Goal: Task Accomplishment & Management: Manage account settings

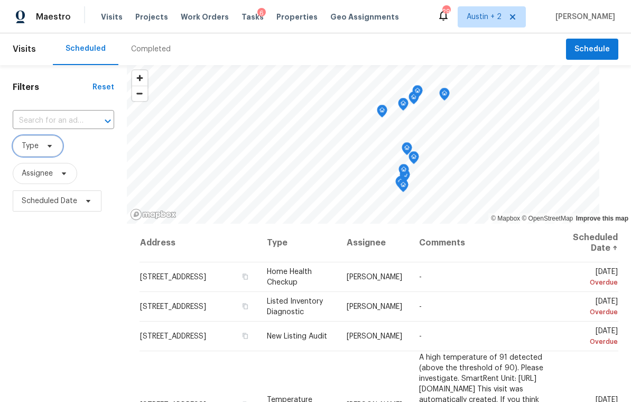
click at [54, 147] on span "Type" at bounding box center [38, 145] width 50 height 21
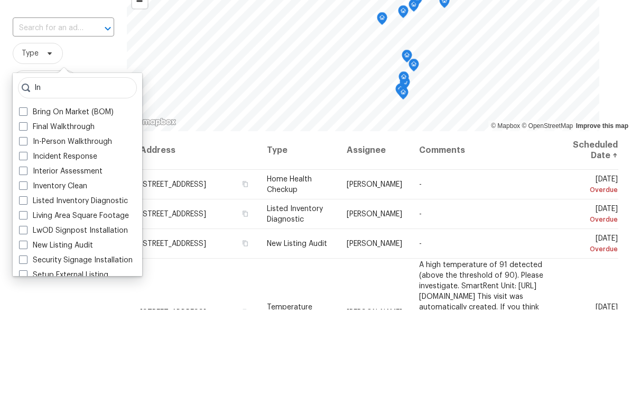
type input "In"
click at [95, 229] on label "In-Person Walkthrough" at bounding box center [65, 234] width 93 height 11
click at [26, 229] on input "In-Person Walkthrough" at bounding box center [22, 232] width 7 height 7
checkbox input "true"
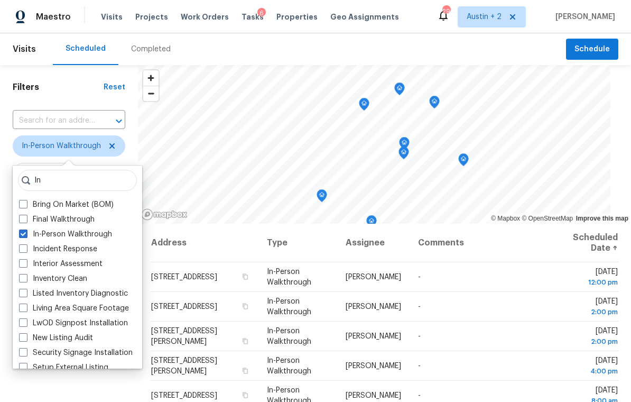
click at [217, 46] on div "Scheduled Completed" at bounding box center [310, 49] width 514 height 32
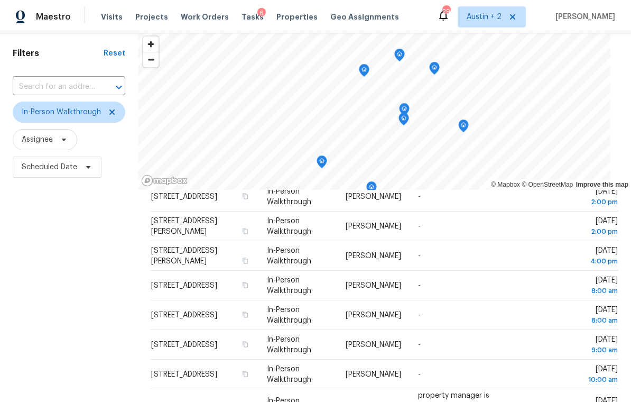
scroll to position [33, 0]
click at [90, 170] on icon at bounding box center [88, 167] width 8 height 8
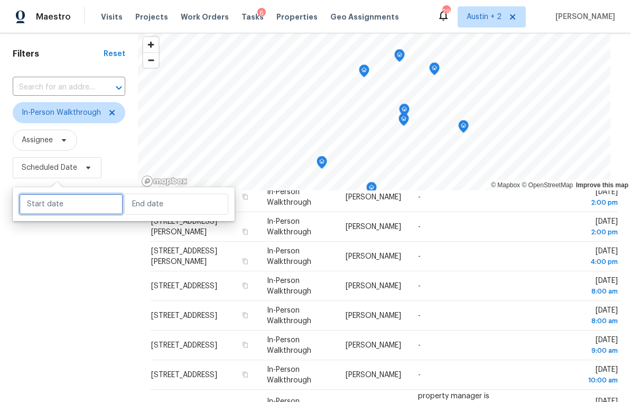
click at [79, 207] on input "text" at bounding box center [71, 204] width 104 height 21
select select "9"
select select "2025"
select select "10"
select select "2025"
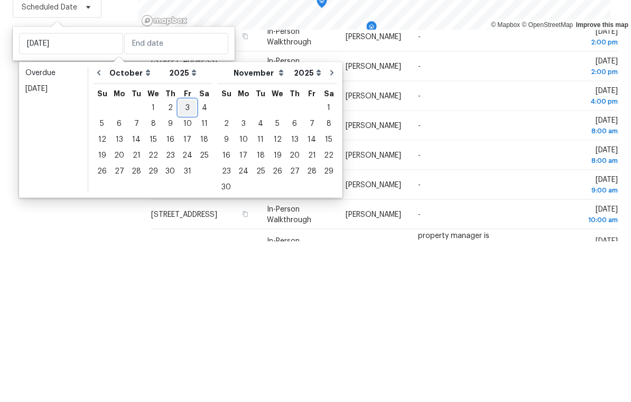
click at [185, 261] on div "3" at bounding box center [187, 268] width 17 height 15
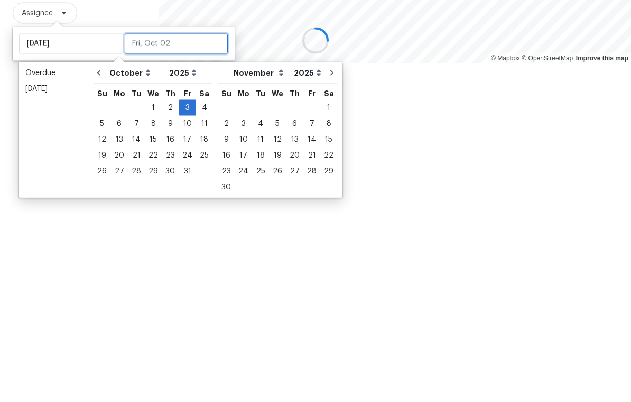
type input "[DATE]"
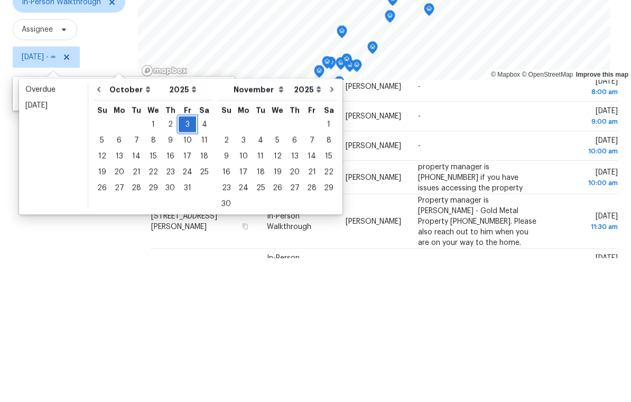
click at [182, 261] on div "3" at bounding box center [187, 268] width 17 height 15
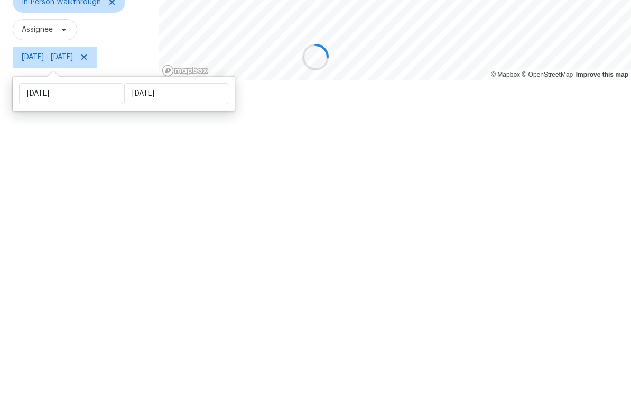
type input "[DATE]"
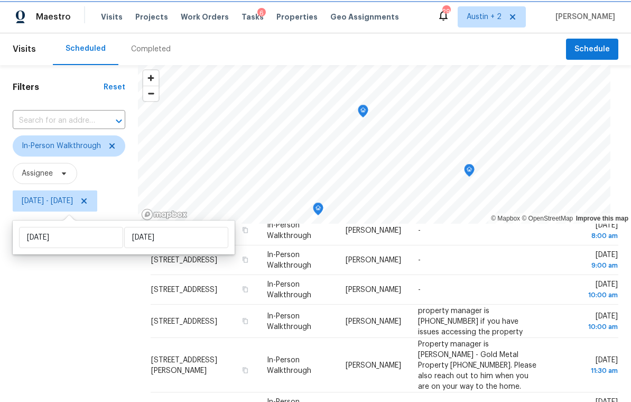
scroll to position [67, 0]
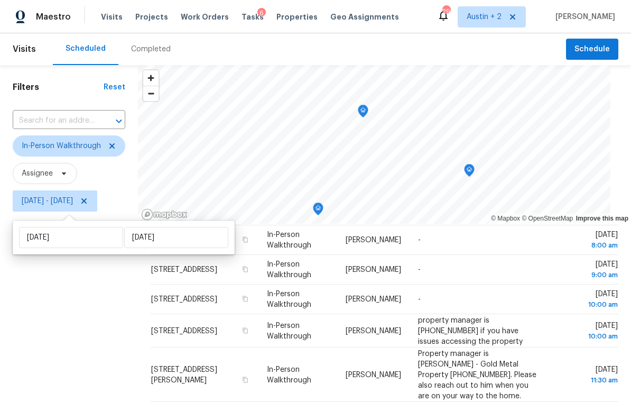
click at [63, 353] on div "Filters Reset ​ In-Person Walkthrough Assignee Fri, Oct 03 - Fri, Oct 03" at bounding box center [69, 305] width 138 height 480
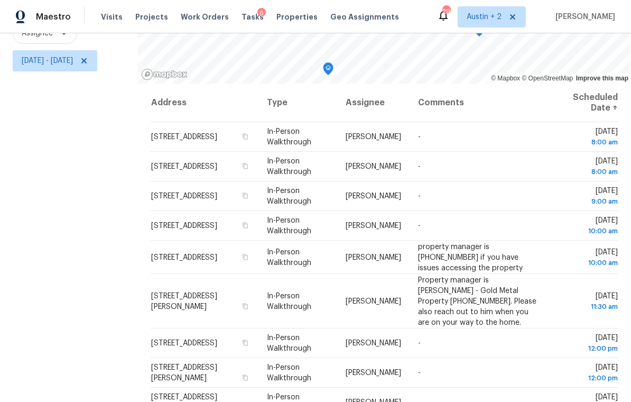
scroll to position [0, 0]
click at [0, 0] on span at bounding box center [0, 0] width 0 height 0
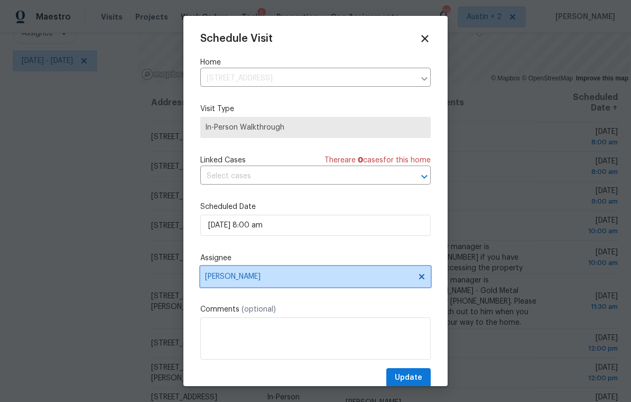
click at [272, 281] on span "[PERSON_NAME]" at bounding box center [308, 276] width 207 height 8
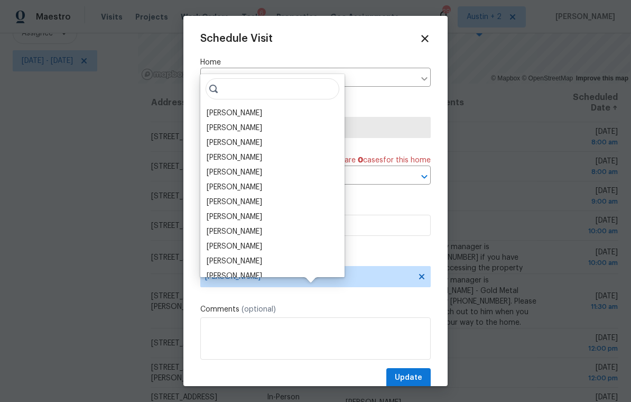
click at [261, 108] on div "[PERSON_NAME]" at bounding box center [235, 113] width 56 height 11
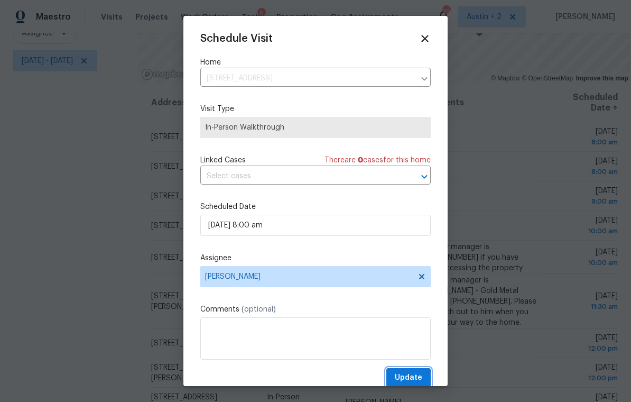
click at [417, 379] on span "Update" at bounding box center [409, 377] width 28 height 13
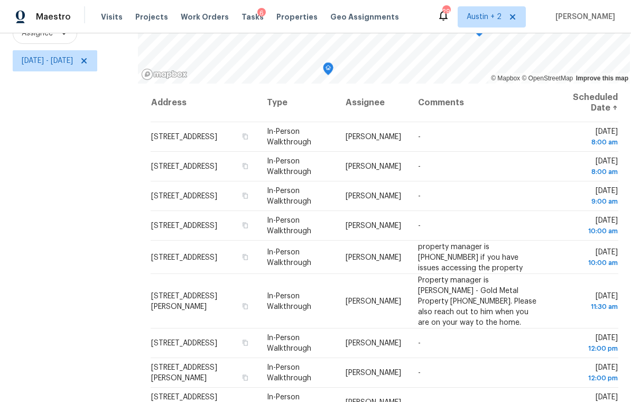
click at [0, 0] on icon at bounding box center [0, 0] width 0 height 0
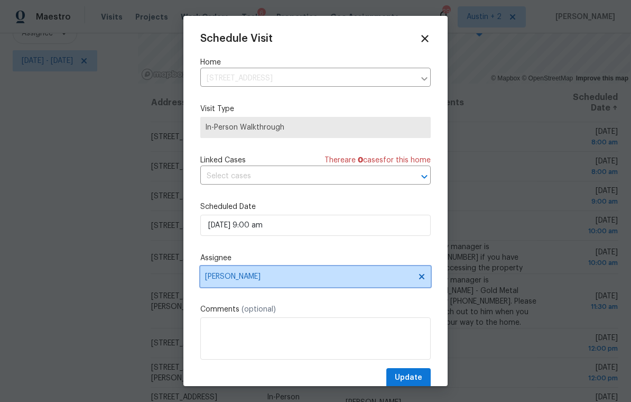
click at [270, 286] on span "[PERSON_NAME]" at bounding box center [315, 276] width 231 height 21
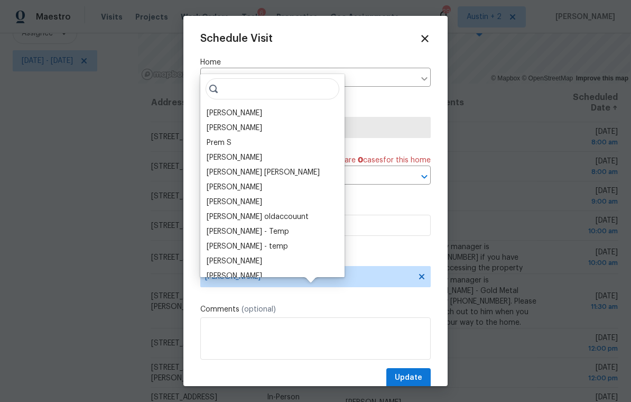
click at [251, 108] on div "[PERSON_NAME]" at bounding box center [235, 113] width 56 height 11
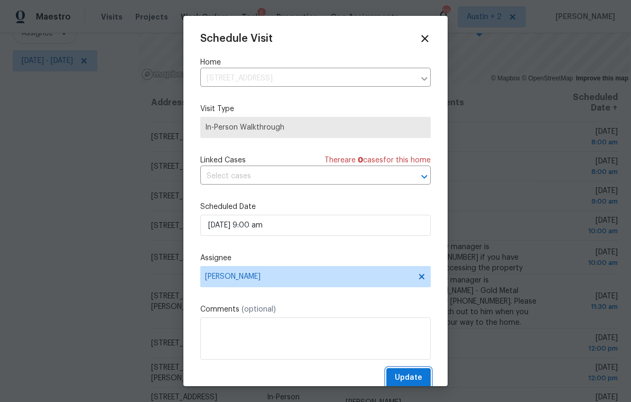
click at [415, 373] on button "Update" at bounding box center [409, 378] width 44 height 20
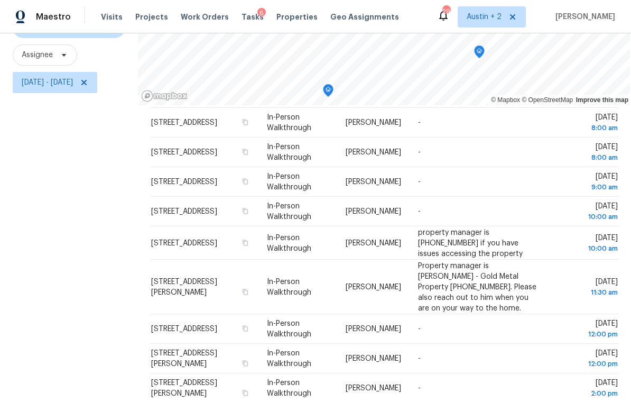
scroll to position [39, 0]
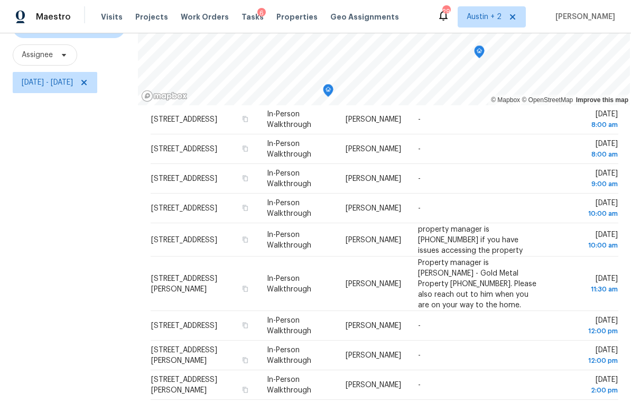
click at [0, 0] on div at bounding box center [0, 0] width 0 height 0
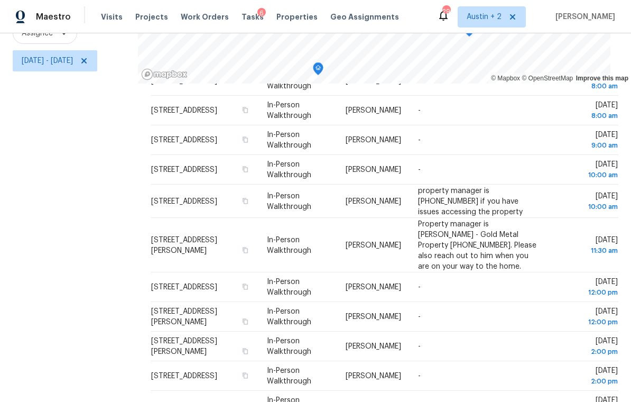
scroll to position [59, 0]
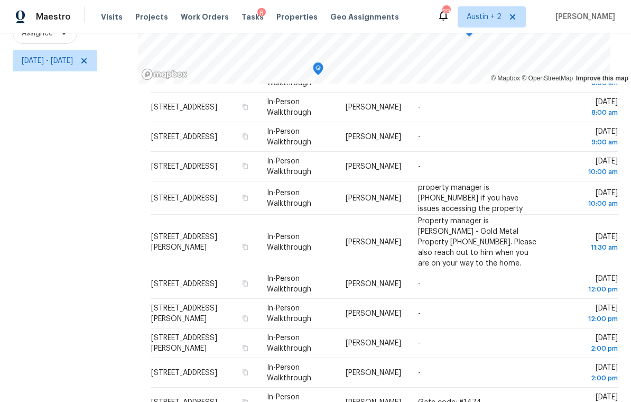
click at [0, 0] on span at bounding box center [0, 0] width 0 height 0
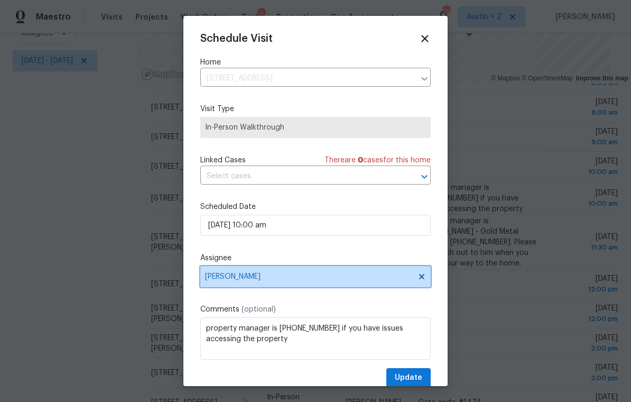
click at [277, 287] on span "[PERSON_NAME]" at bounding box center [315, 276] width 231 height 21
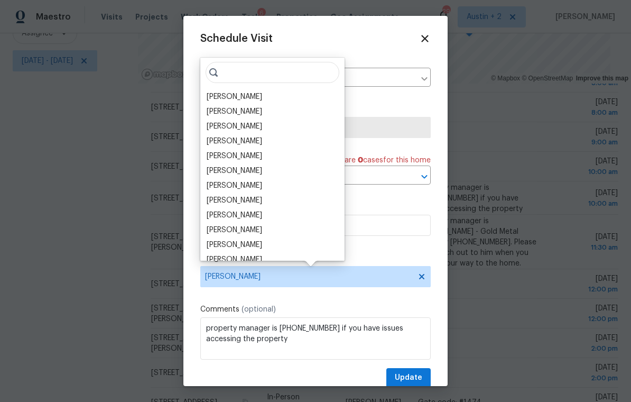
click at [261, 96] on div "[PERSON_NAME]" at bounding box center [235, 96] width 56 height 11
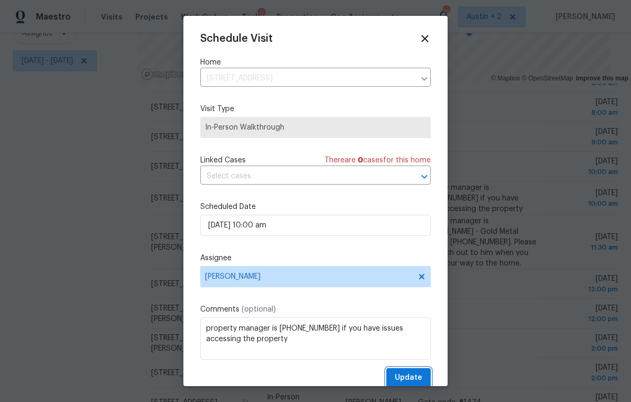
click at [416, 382] on span "Update" at bounding box center [409, 377] width 28 height 13
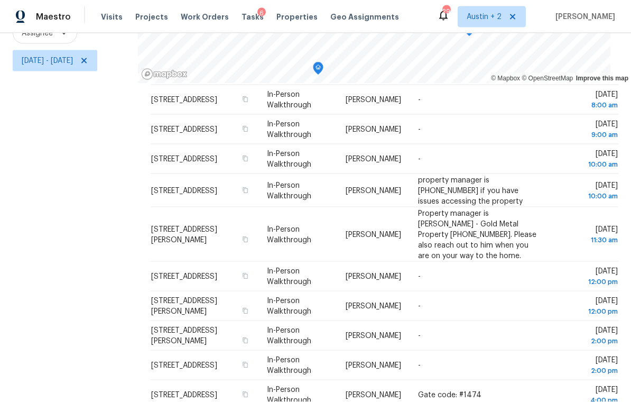
scroll to position [16, 0]
click at [0, 0] on icon at bounding box center [0, 0] width 0 height 0
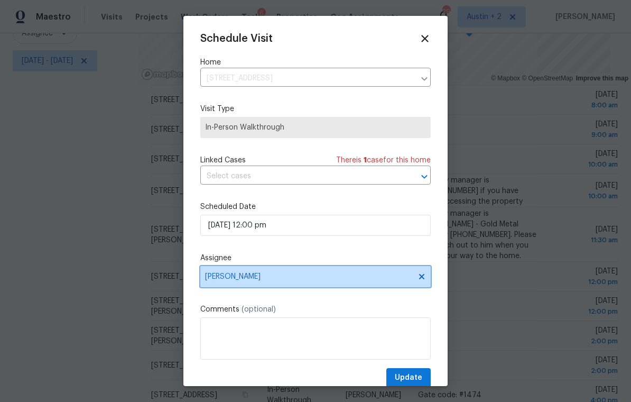
click at [264, 280] on span "[PERSON_NAME]" at bounding box center [308, 276] width 207 height 8
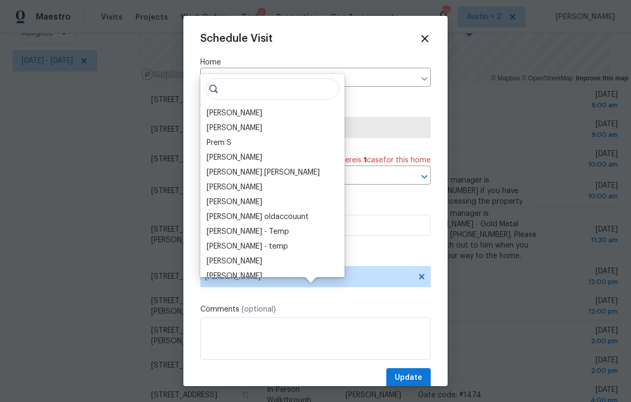
click at [253, 108] on div "[PERSON_NAME]" at bounding box center [235, 113] width 56 height 11
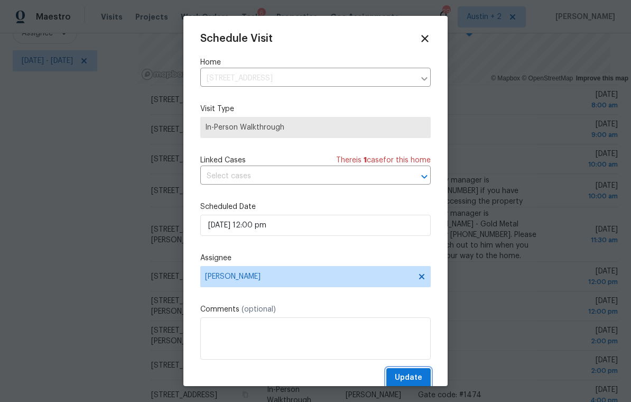
click at [424, 379] on button "Update" at bounding box center [409, 378] width 44 height 20
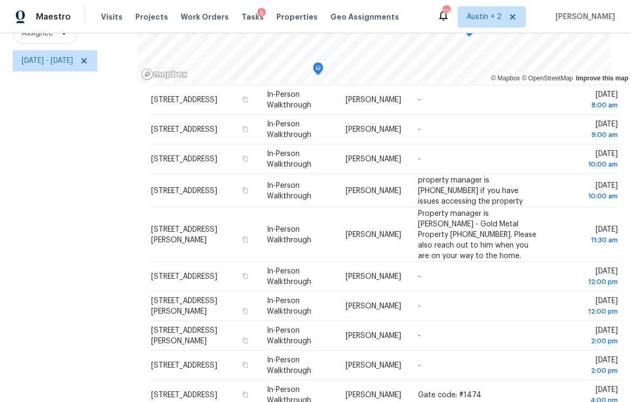
click at [0, 0] on icon at bounding box center [0, 0] width 0 height 0
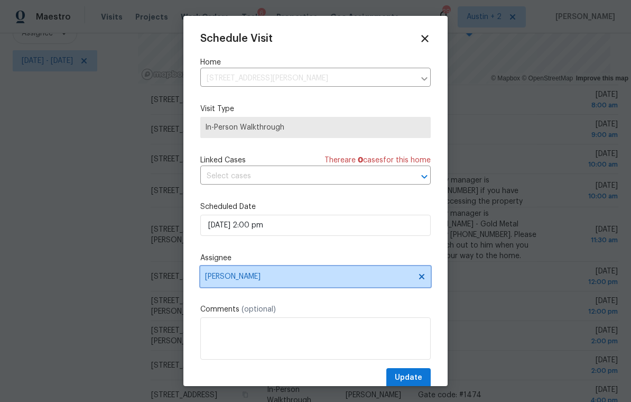
click at [269, 281] on span "[PERSON_NAME]" at bounding box center [308, 276] width 207 height 8
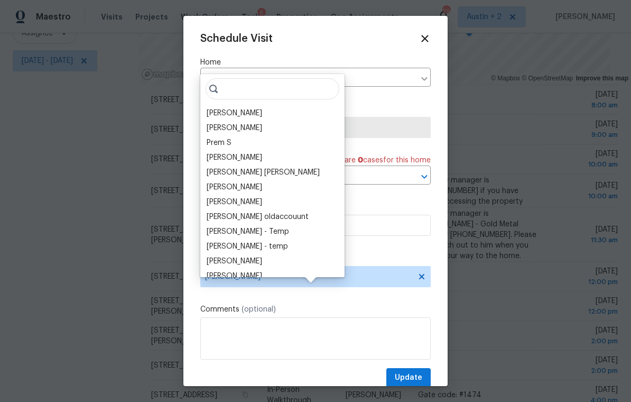
click at [251, 108] on div "[PERSON_NAME]" at bounding box center [235, 113] width 56 height 11
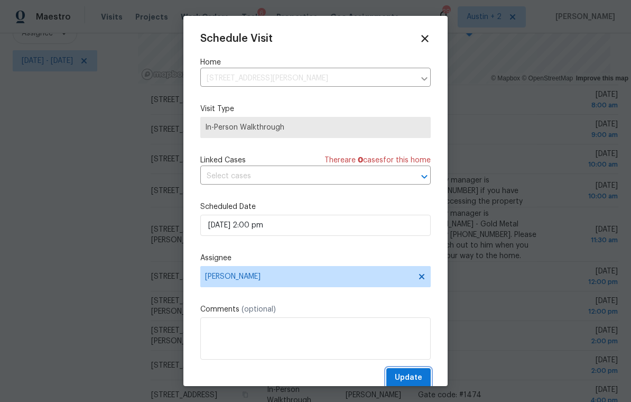
click at [411, 374] on span "Update" at bounding box center [409, 377] width 28 height 13
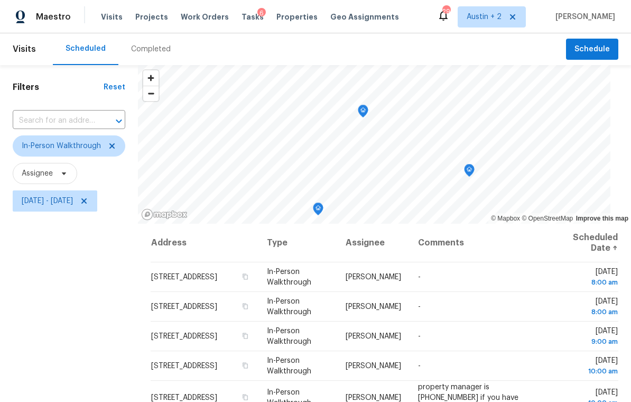
scroll to position [0, 0]
click at [234, 160] on icon "Map marker" at bounding box center [232, 166] width 10 height 12
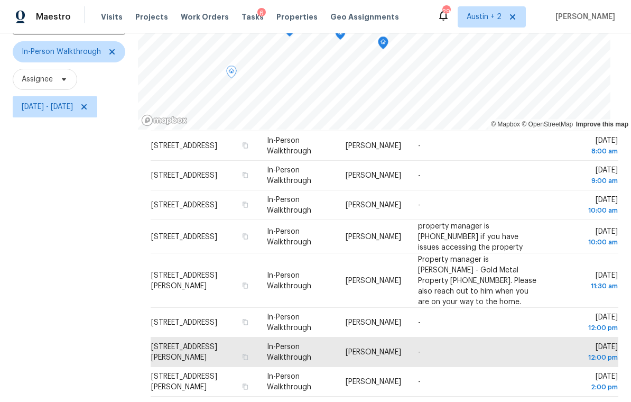
scroll to position [97, 0]
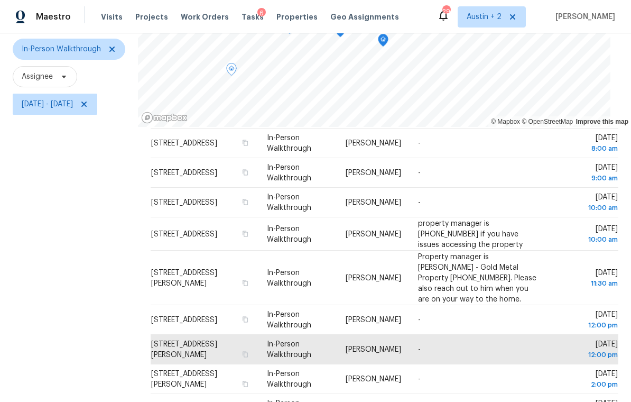
click at [0, 0] on icon at bounding box center [0, 0] width 0 height 0
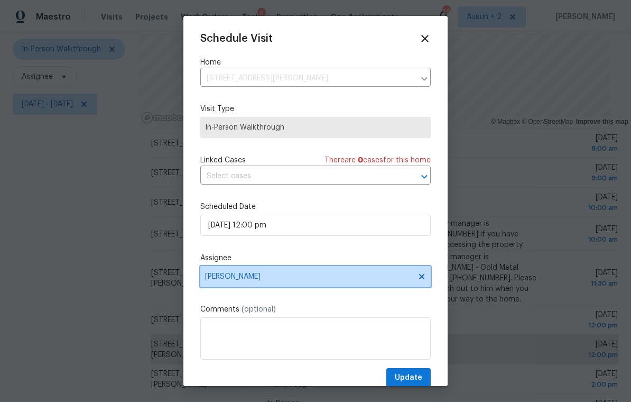
click at [282, 271] on span "[PERSON_NAME]" at bounding box center [315, 276] width 231 height 21
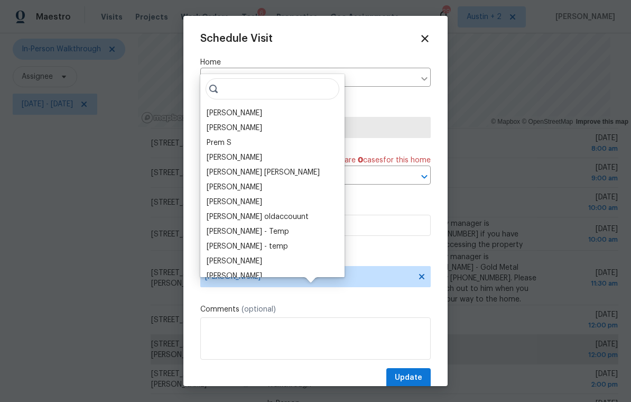
click at [242, 108] on div "[PERSON_NAME]" at bounding box center [235, 113] width 56 height 11
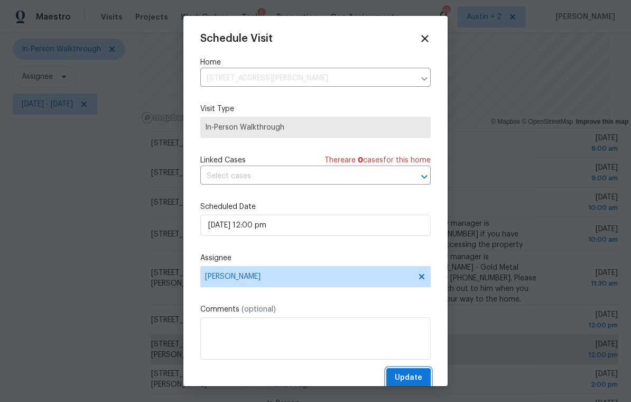
click at [411, 377] on span "Update" at bounding box center [409, 377] width 28 height 13
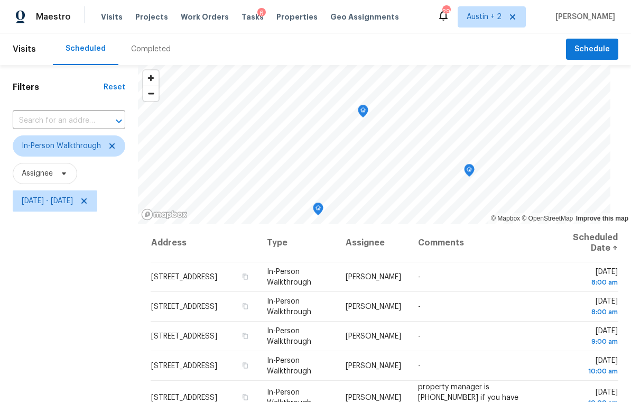
scroll to position [0, 0]
click at [234, 143] on icon "Map marker" at bounding box center [234, 149] width 10 height 12
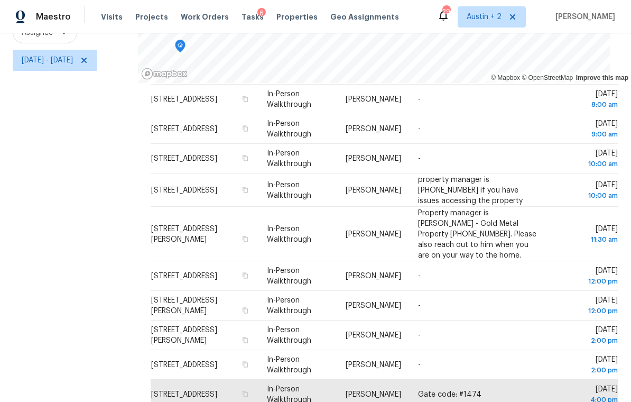
scroll to position [140, 0]
click at [0, 0] on icon at bounding box center [0, 0] width 0 height 0
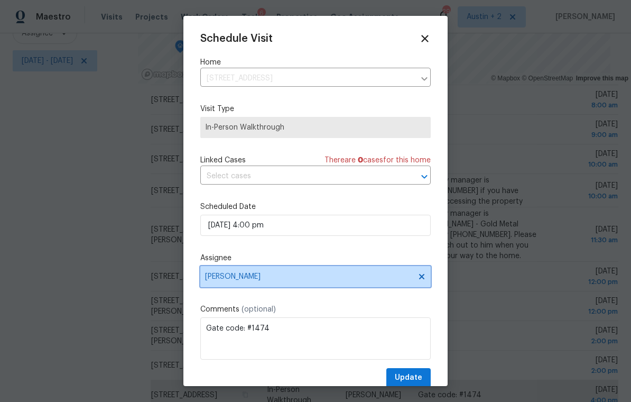
click at [273, 285] on span "[PERSON_NAME]" at bounding box center [315, 276] width 231 height 21
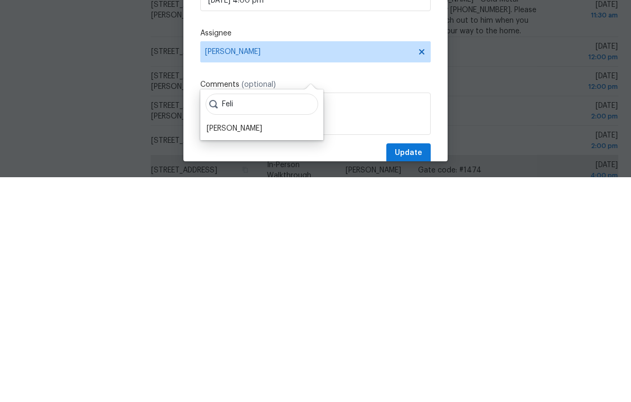
type input "Feli"
click at [245, 348] on div "[PERSON_NAME]" at bounding box center [235, 353] width 56 height 11
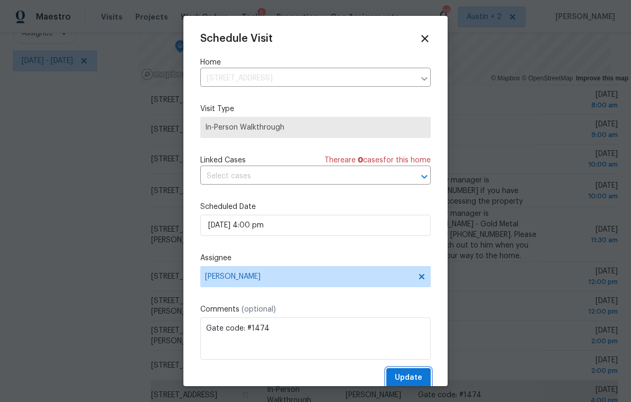
click at [416, 379] on span "Update" at bounding box center [409, 377] width 28 height 13
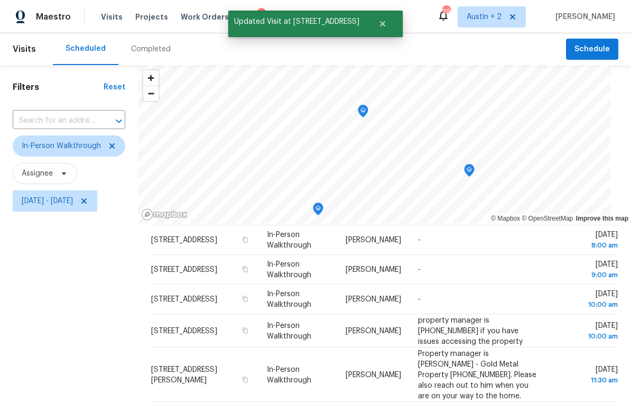
scroll to position [0, 0]
click at [88, 197] on icon at bounding box center [84, 201] width 8 height 8
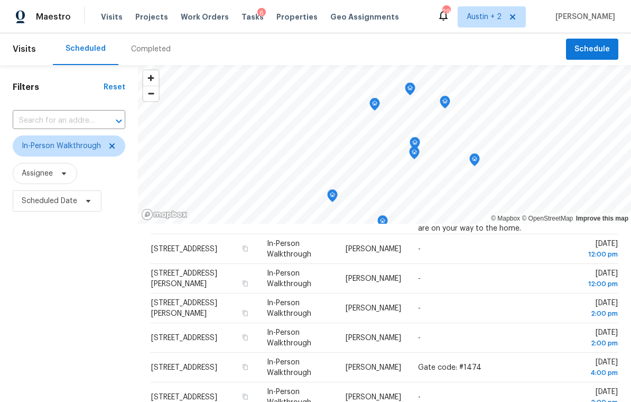
click at [258, 17] on div "6" at bounding box center [262, 13] width 8 height 11
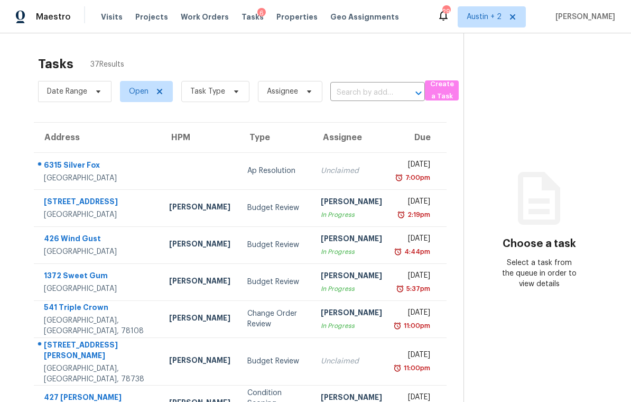
click at [248, 215] on td "Budget Review" at bounding box center [276, 207] width 74 height 37
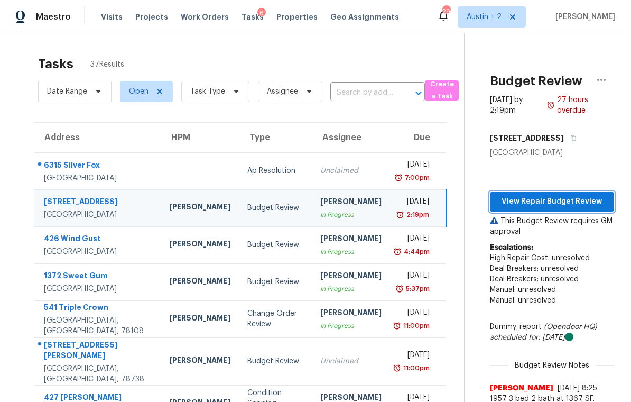
click at [553, 200] on span "View Repair Budget Review" at bounding box center [552, 201] width 107 height 13
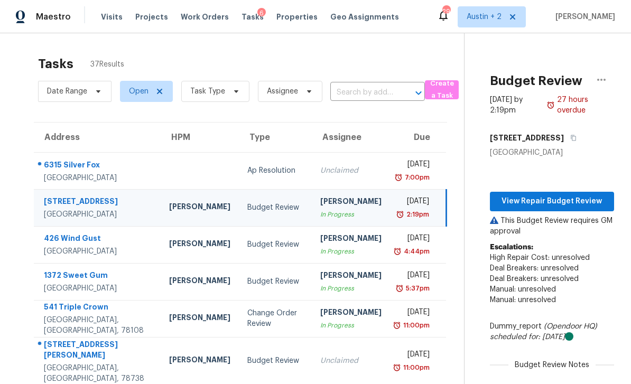
click at [185, 15] on span "Work Orders" at bounding box center [205, 17] width 48 height 11
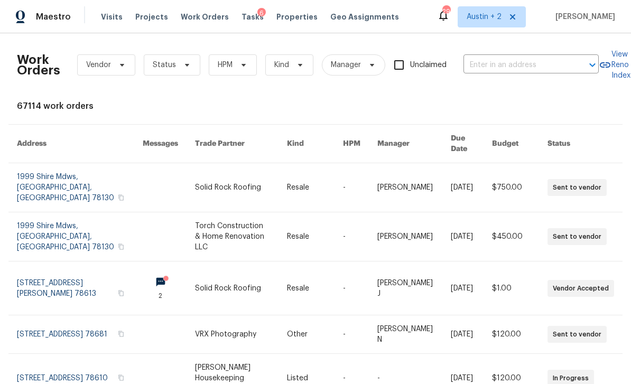
click at [251, 164] on link at bounding box center [241, 187] width 92 height 49
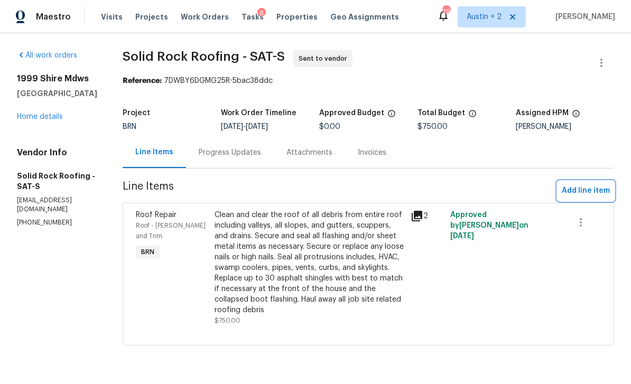
click at [592, 190] on span "Add line item" at bounding box center [586, 191] width 48 height 13
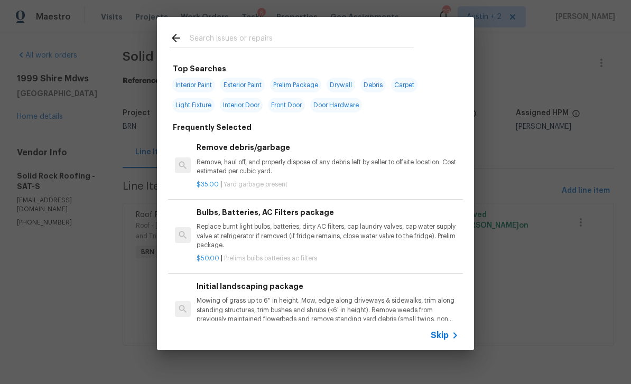
click at [305, 36] on input "text" at bounding box center [302, 40] width 224 height 16
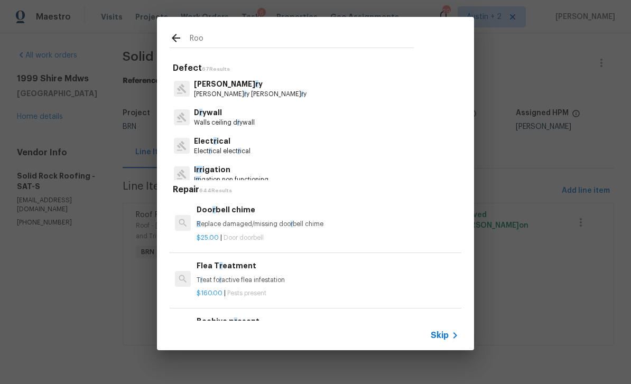
type input "Roof"
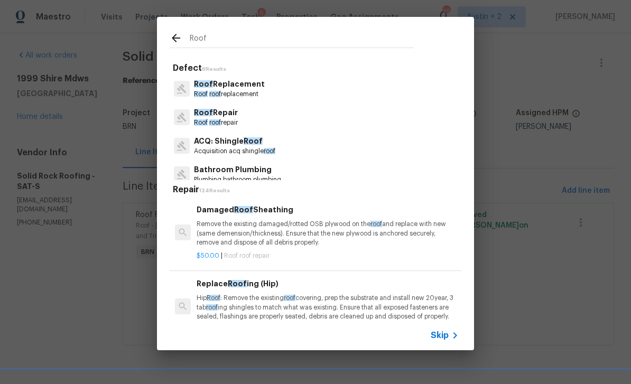
click at [257, 144] on span "Roof" at bounding box center [253, 141] width 19 height 7
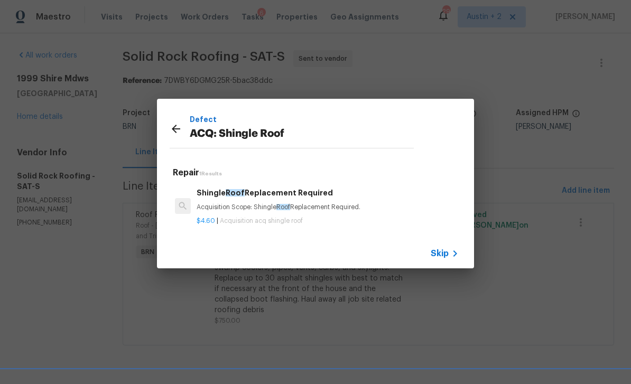
click at [306, 203] on p "Acquisition Scope: Shingle Roof Replacement Required." at bounding box center [328, 207] width 262 height 9
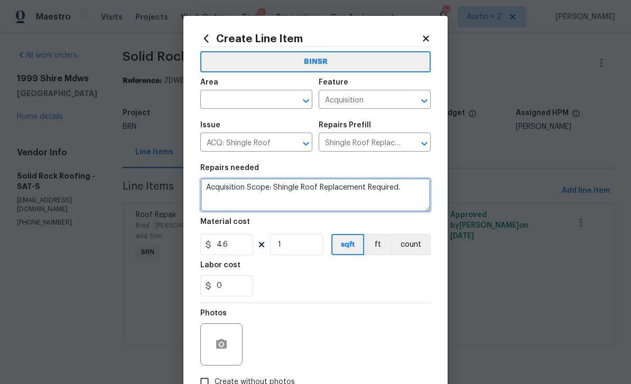
click at [409, 194] on textarea "Acquisition Scope: Shingle Roof Replacement Required." at bounding box center [315, 195] width 231 height 34
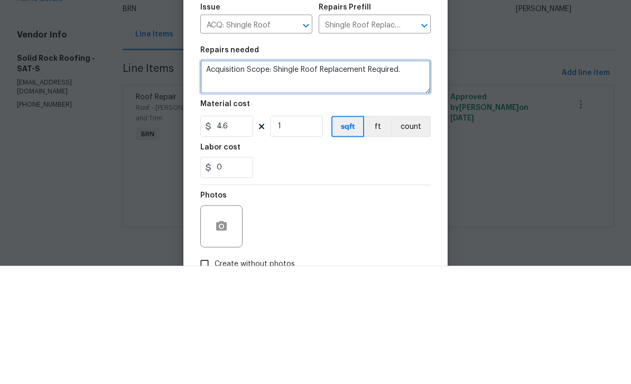
click at [414, 178] on textarea "Acquisition Scope: Shingle Roof Replacement Required." at bounding box center [315, 195] width 231 height 34
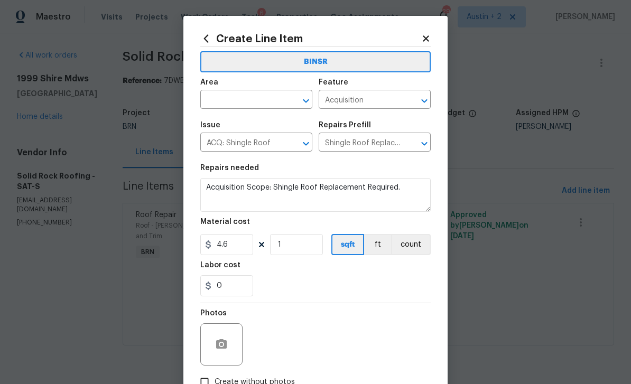
click at [429, 42] on icon at bounding box center [426, 39] width 10 height 10
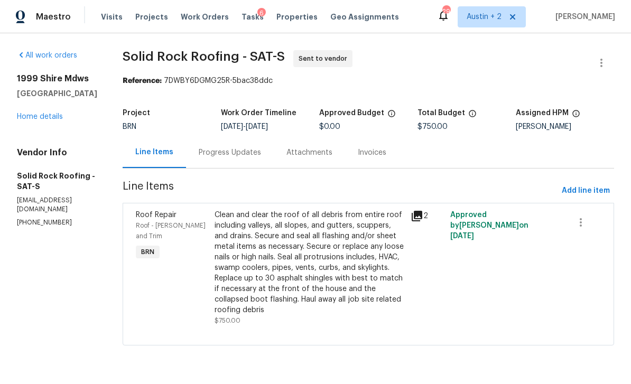
click at [245, 16] on span "Tasks" at bounding box center [253, 16] width 22 height 7
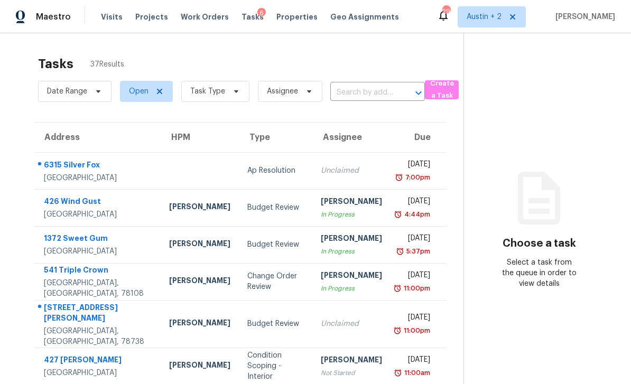
click at [281, 207] on td "Budget Review" at bounding box center [276, 207] width 74 height 37
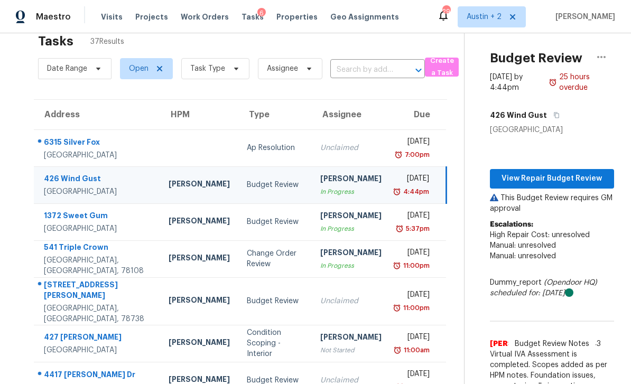
scroll to position [23, 0]
click at [543, 172] on span "View Repair Budget Review" at bounding box center [552, 178] width 107 height 13
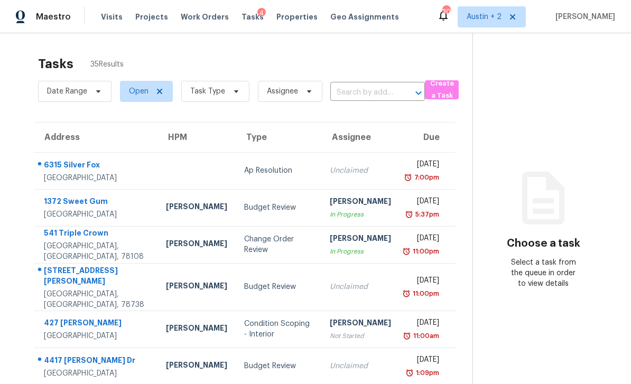
click at [322, 251] on td "Sheila Cooksey In Progress" at bounding box center [361, 244] width 78 height 37
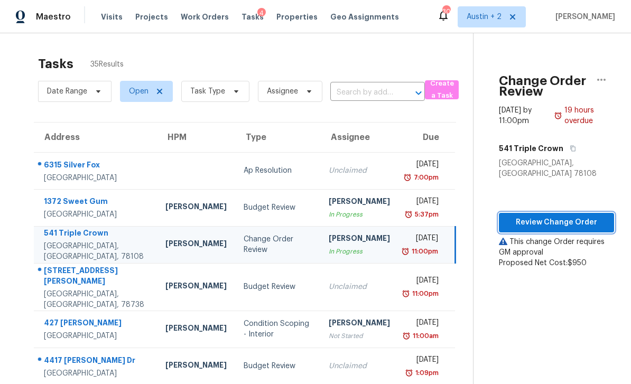
click at [542, 216] on span "Review Change Order" at bounding box center [557, 222] width 99 height 13
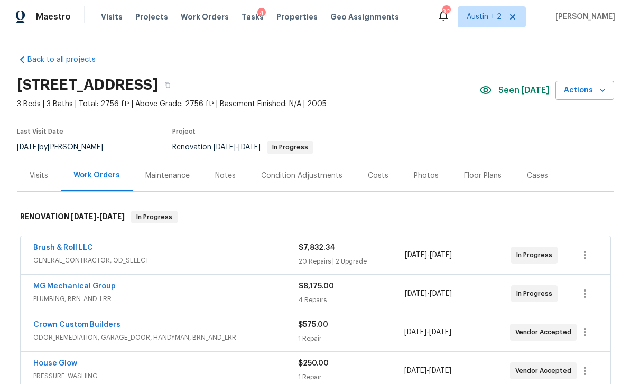
click at [529, 88] on span "Seen today" at bounding box center [524, 90] width 51 height 11
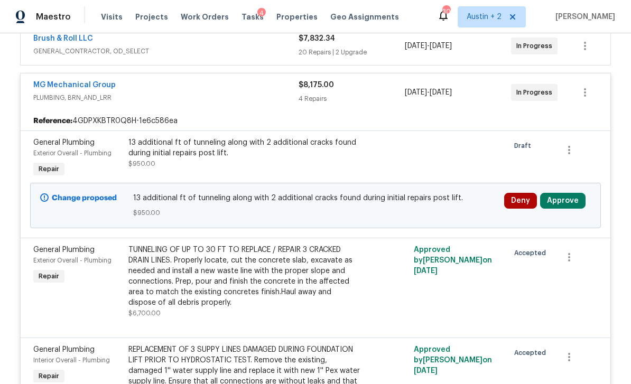
scroll to position [214, 0]
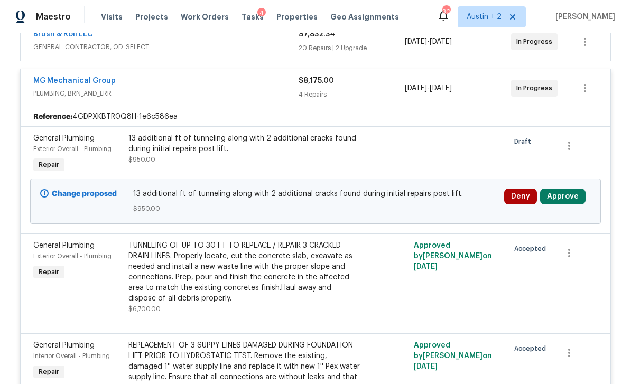
click at [571, 199] on button "Approve" at bounding box center [562, 197] width 45 height 16
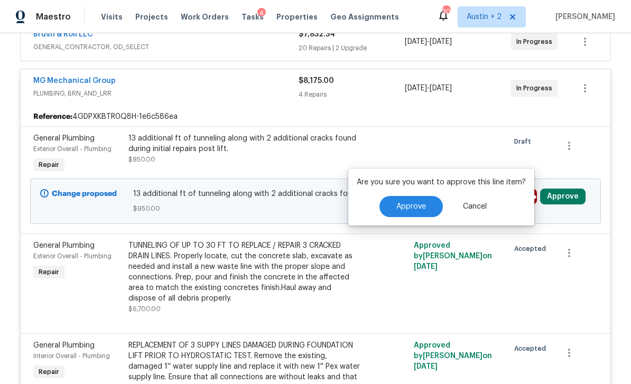
click at [418, 204] on span "Approve" at bounding box center [412, 207] width 30 height 8
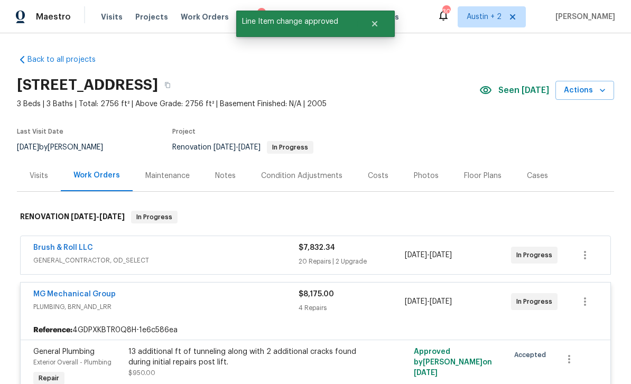
scroll to position [0, 0]
click at [228, 11] on div "Visits Projects Work Orders Tasks 4 Properties Geo Assignments" at bounding box center [256, 16] width 311 height 21
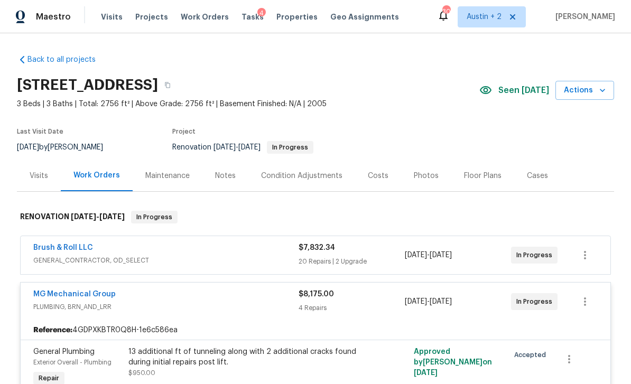
click at [242, 18] on span "Tasks" at bounding box center [253, 16] width 22 height 7
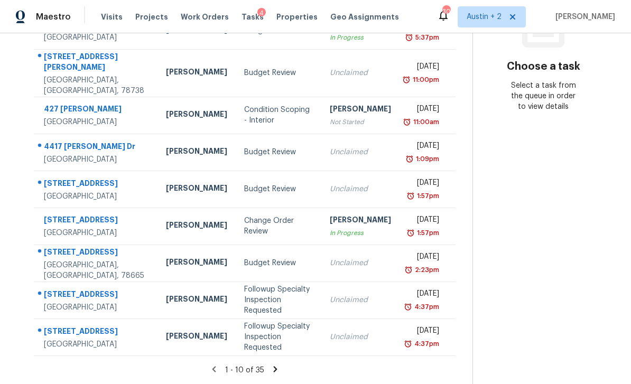
scroll to position [185, 0]
click at [322, 226] on td "Sheila Cooksey In Progress" at bounding box center [361, 226] width 78 height 37
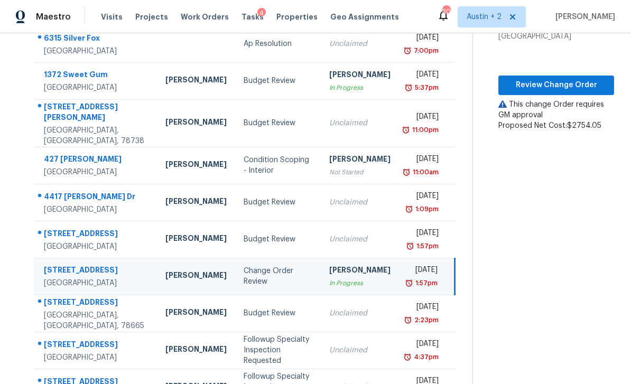
scroll to position [128, 0]
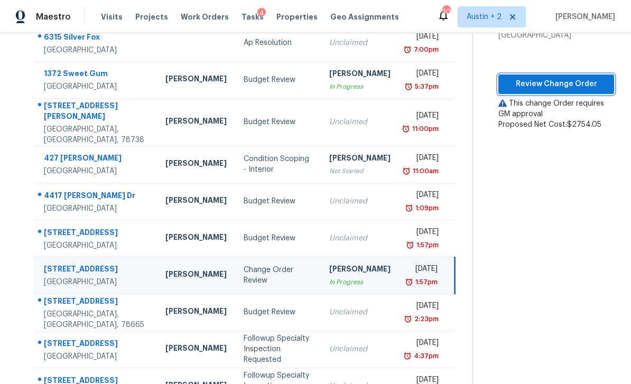
click at [562, 84] on span "Review Change Order" at bounding box center [556, 84] width 99 height 13
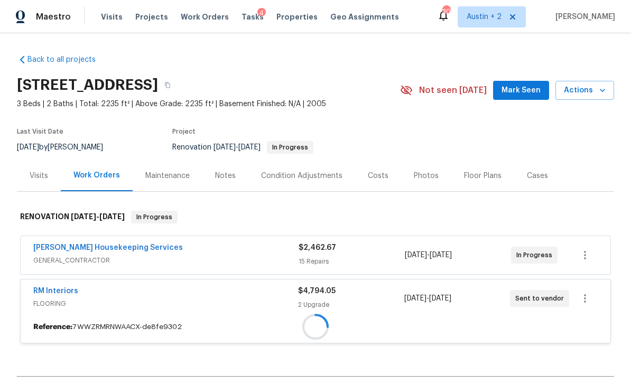
click at [521, 91] on span "Mark Seen" at bounding box center [521, 90] width 39 height 13
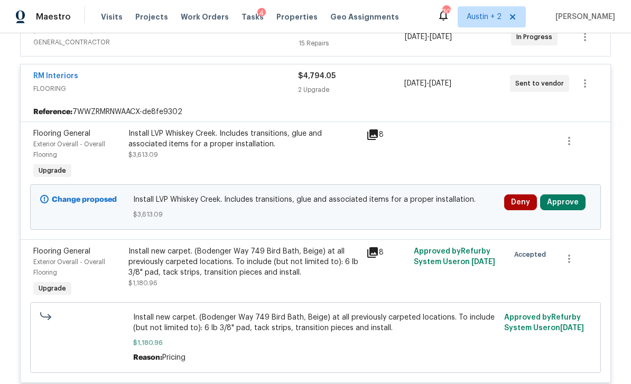
scroll to position [219, 0]
click at [565, 200] on button "Approve" at bounding box center [562, 202] width 45 height 16
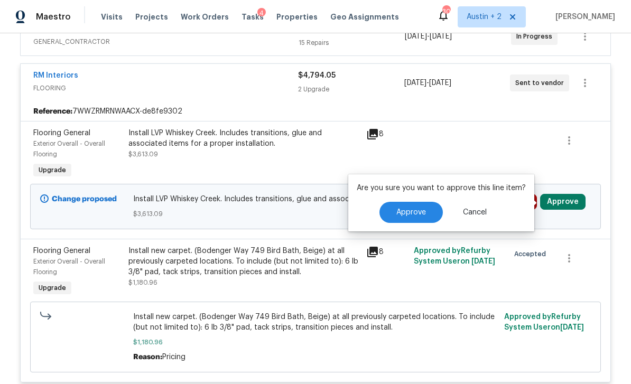
click at [406, 206] on button "Approve" at bounding box center [411, 212] width 63 height 21
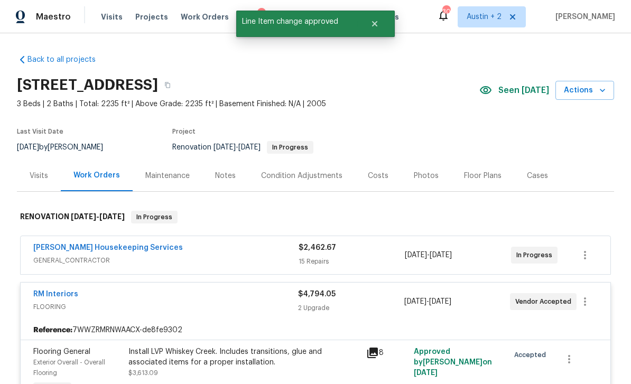
scroll to position [0, 0]
click at [242, 13] on span "Tasks" at bounding box center [253, 16] width 22 height 7
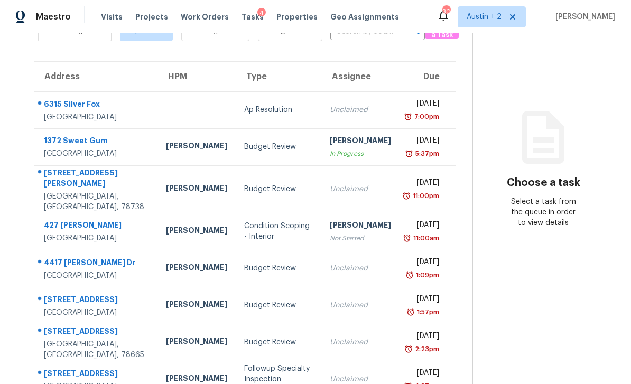
scroll to position [52, 0]
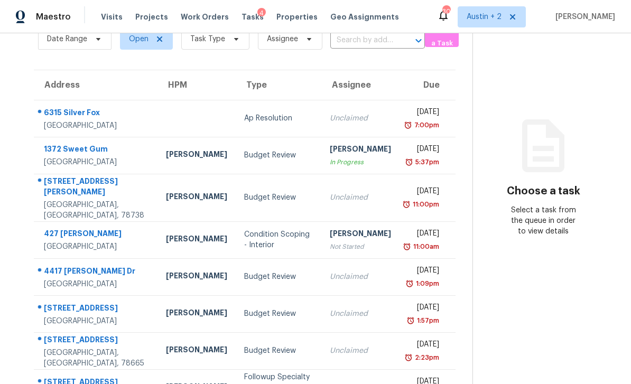
click at [282, 150] on div "Budget Review" at bounding box center [278, 155] width 69 height 11
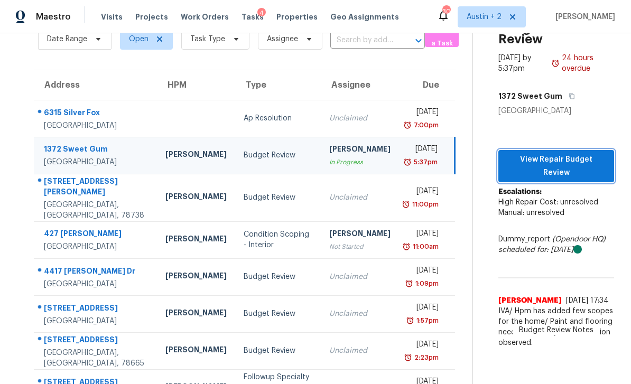
click at [564, 153] on span "View Repair Budget Review" at bounding box center [556, 166] width 99 height 26
